Goal: Task Accomplishment & Management: Complete application form

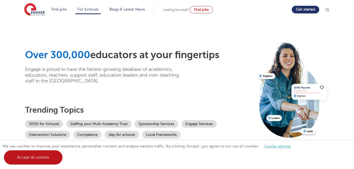
click at [29, 158] on link "Accept all cookies" at bounding box center [33, 157] width 58 height 14
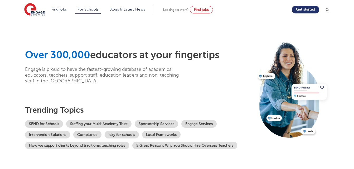
click at [175, 89] on div "Over 300,000 educators at your fingertips Engage is proud to have the fastest-g…" at bounding box center [139, 99] width 229 height 100
click at [204, 12] on link "Find jobs" at bounding box center [201, 9] width 23 height 7
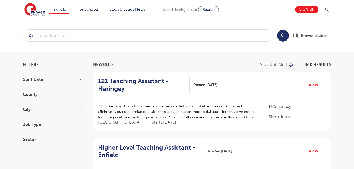
click at [75, 97] on div "County London 629 Hertfordshire 141 Leeds 32 Kirklees 15 East Sussex 13 Show mo…" at bounding box center [52, 97] width 58 height 10
click at [79, 95] on h3 "County" at bounding box center [52, 94] width 58 height 4
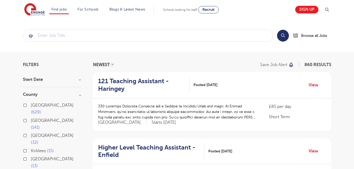
click at [79, 95] on h3 "County" at bounding box center [52, 94] width 58 height 4
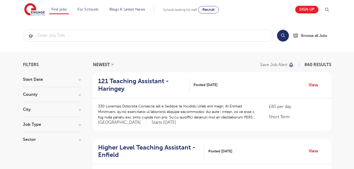
click at [79, 95] on h3 "County" at bounding box center [52, 94] width 58 height 4
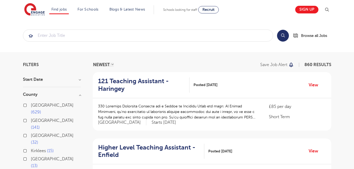
click at [79, 95] on h3 "County" at bounding box center [52, 94] width 58 height 4
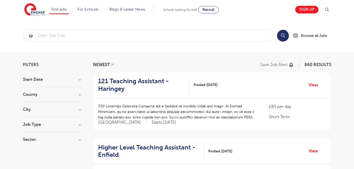
click at [80, 139] on h3 "Sector" at bounding box center [52, 139] width 58 height 4
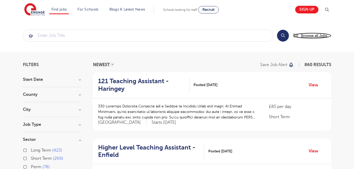
click at [310, 37] on span "Browse all Jobs" at bounding box center [314, 36] width 26 height 6
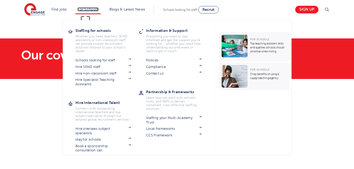
click at [93, 11] on link "For Schools" at bounding box center [87, 9] width 21 height 4
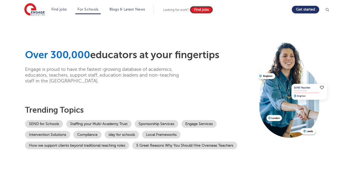
click at [199, 10] on span "Find jobs" at bounding box center [201, 10] width 15 height 4
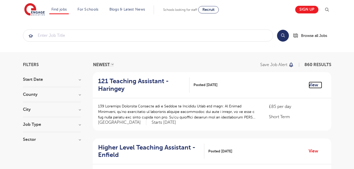
click at [309, 84] on link "View" at bounding box center [314, 85] width 13 height 7
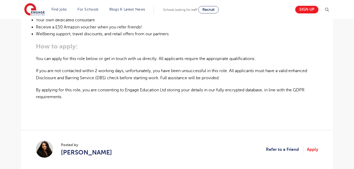
scroll to position [352, 0]
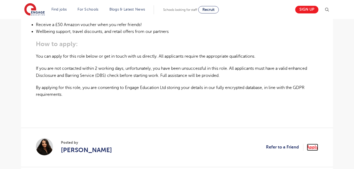
click at [314, 150] on link "Apply" at bounding box center [311, 147] width 11 height 7
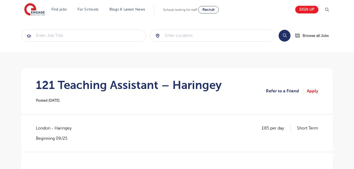
scroll to position [351, 0]
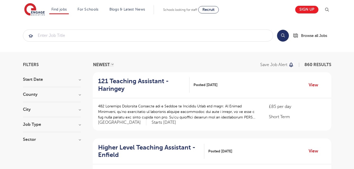
click at [78, 96] on h3 "County" at bounding box center [52, 94] width 58 height 4
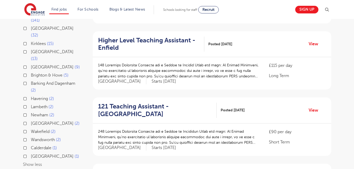
scroll to position [110, 0]
